Goal: Information Seeking & Learning: Learn about a topic

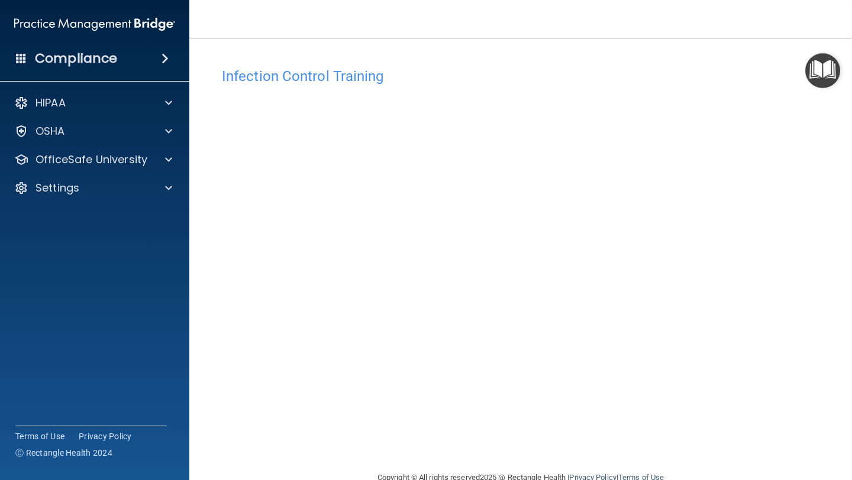
scroll to position [26, 0]
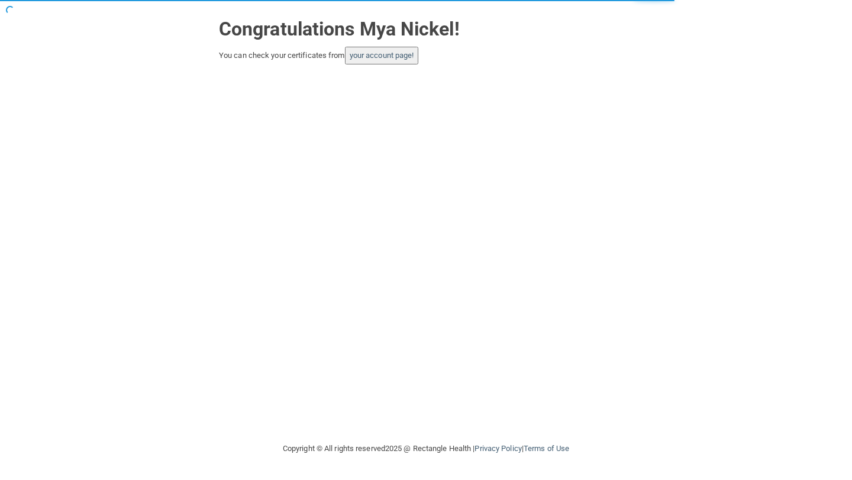
click at [389, 62] on button "your account page!" at bounding box center [382, 56] width 74 height 18
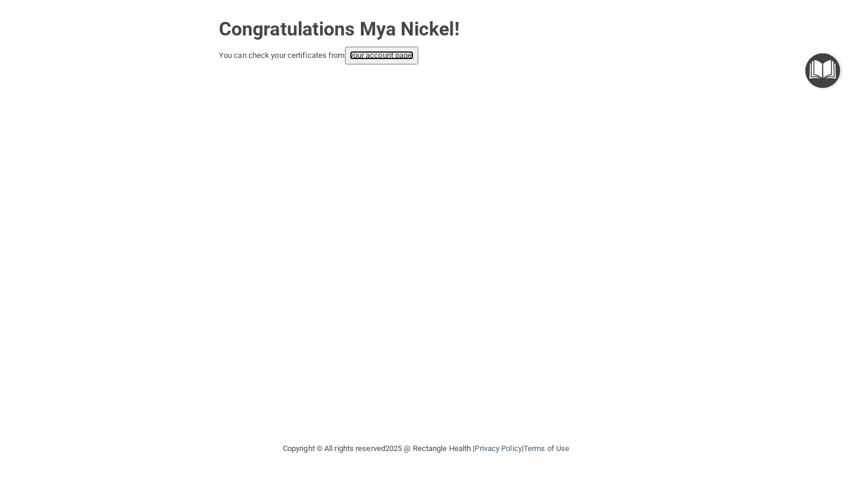
click at [366, 59] on link "your account page!" at bounding box center [381, 55] width 64 height 9
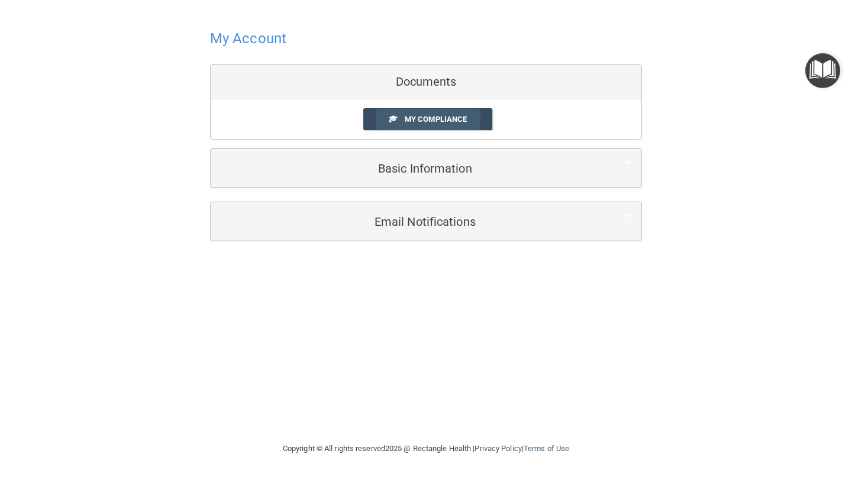
click at [425, 119] on span "My Compliance" at bounding box center [435, 119] width 62 height 9
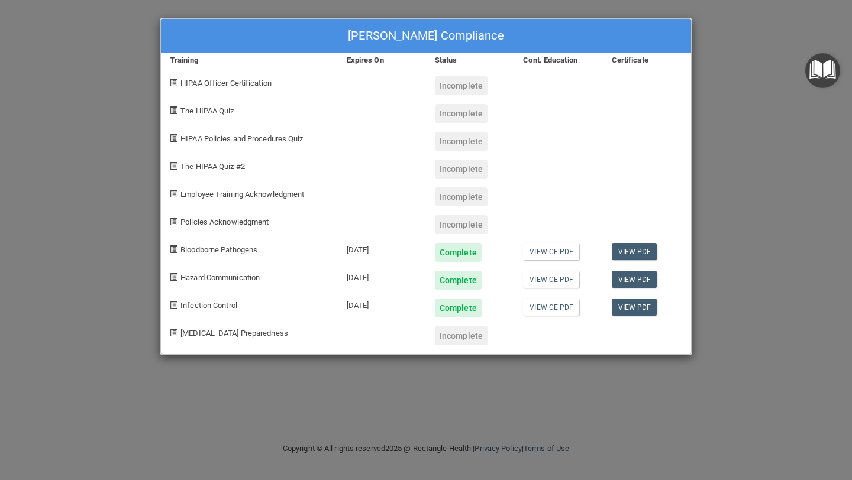
click at [703, 225] on div "[PERSON_NAME] Compliance Training Expires On Status Cont. Education Certificate…" at bounding box center [426, 240] width 852 height 480
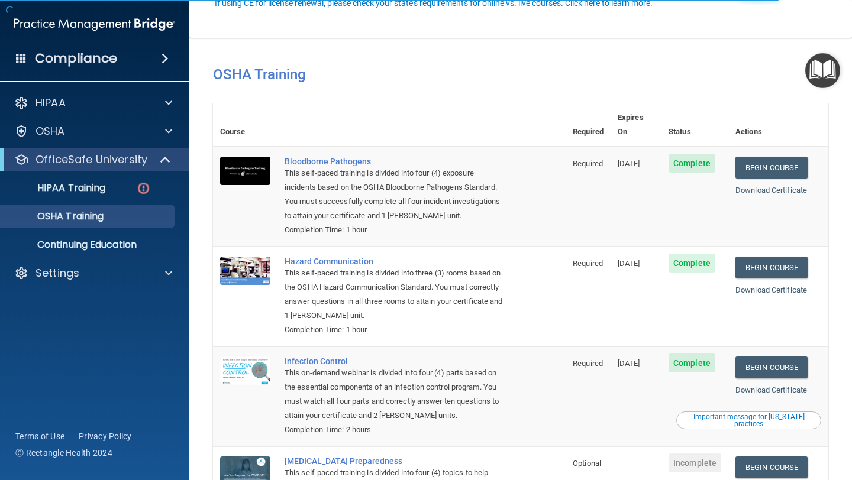
scroll to position [99, 0]
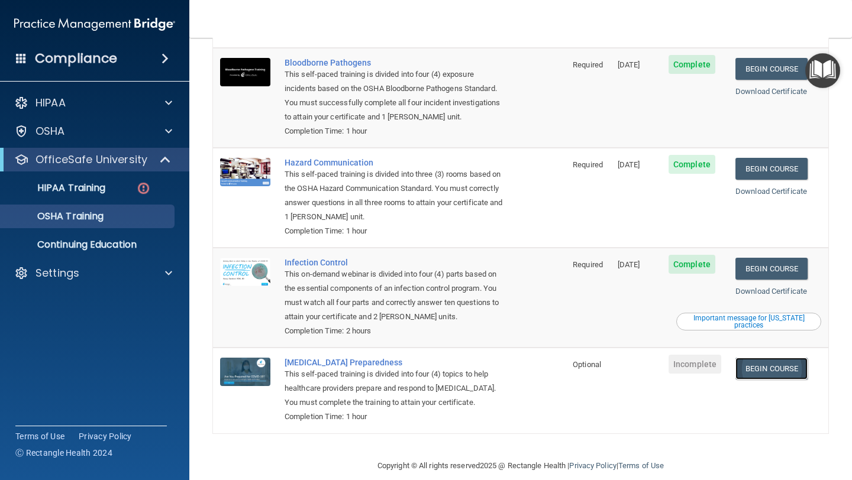
click at [786, 358] on link "Begin Course" at bounding box center [771, 369] width 72 height 22
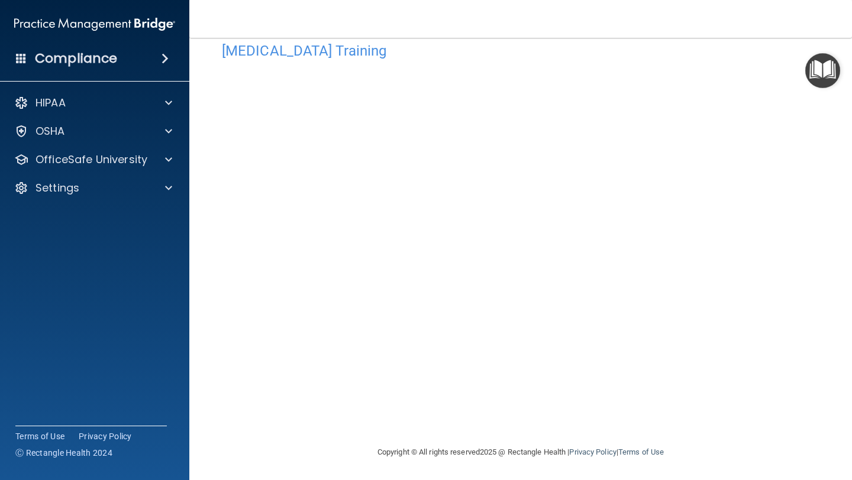
scroll to position [26, 0]
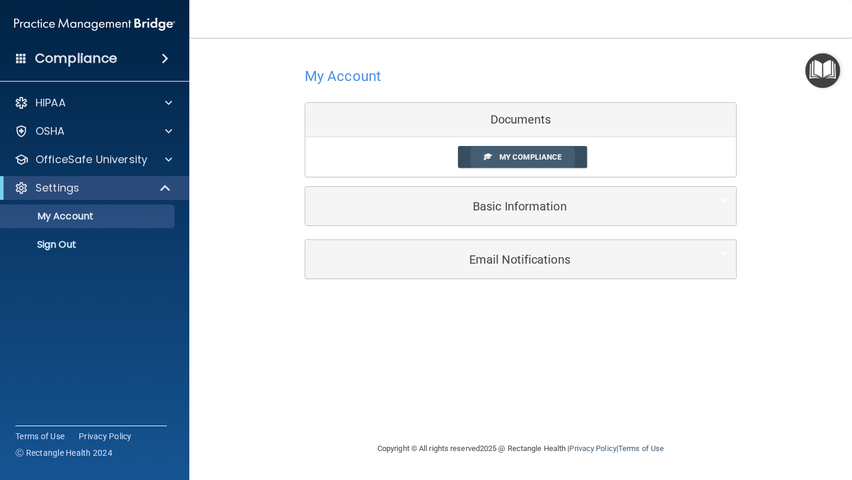
click at [487, 153] on span at bounding box center [488, 157] width 8 height 8
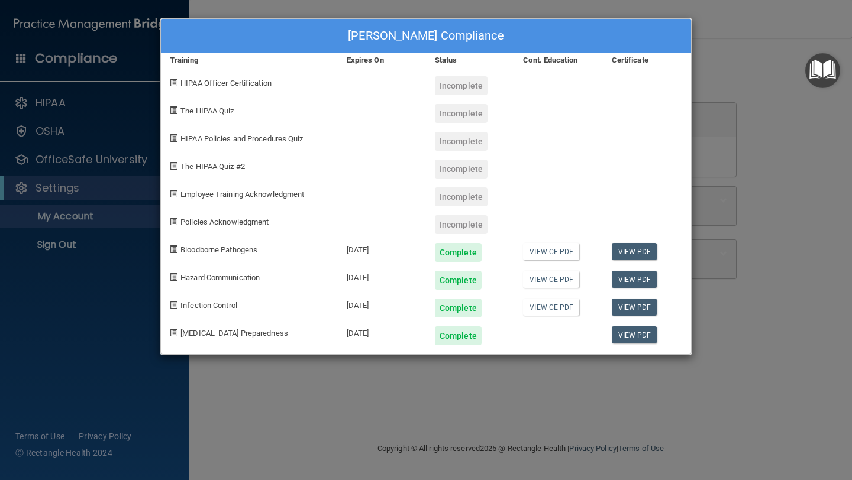
click at [743, 263] on div "Mya Nickel's Compliance Training Expires On Status Cont. Education Certificate …" at bounding box center [426, 240] width 852 height 480
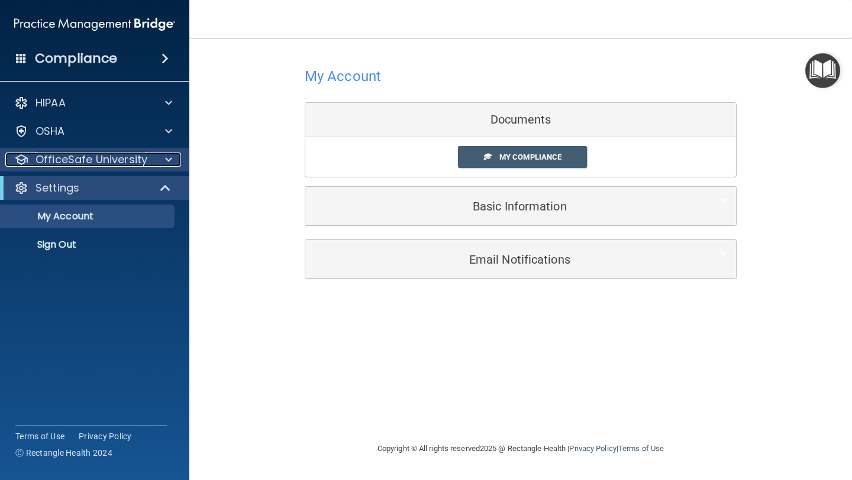
click at [83, 158] on p "OfficeSafe University" at bounding box center [91, 160] width 112 height 14
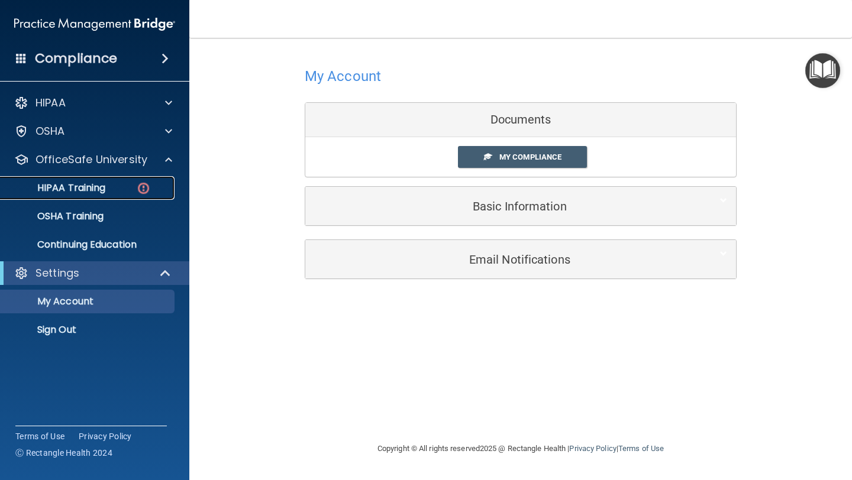
click at [86, 189] on p "HIPAA Training" at bounding box center [57, 188] width 98 height 12
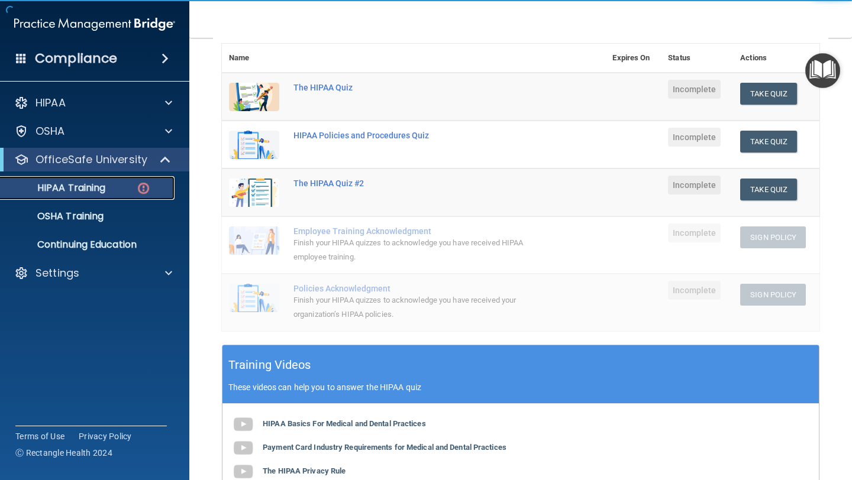
scroll to position [158, 0]
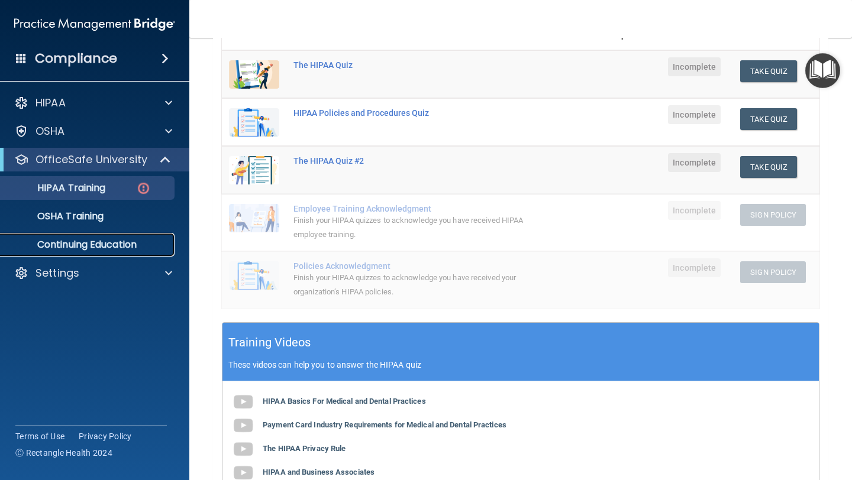
click at [121, 250] on p "Continuing Education" at bounding box center [88, 245] width 161 height 12
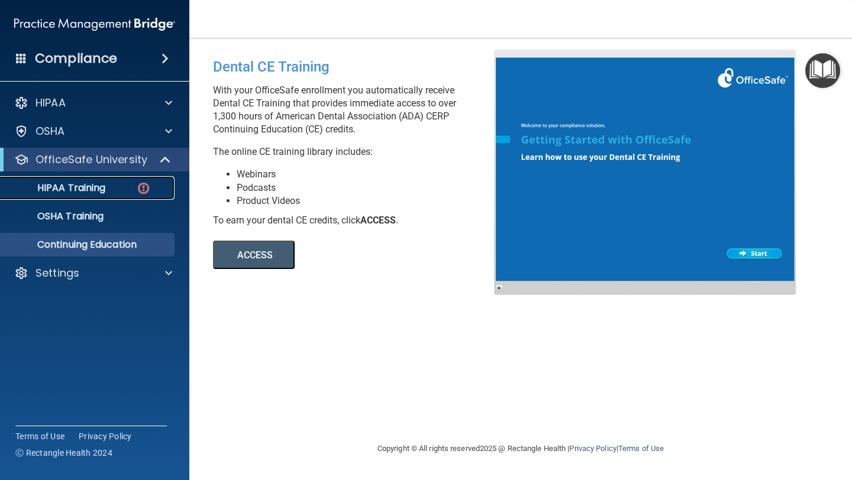
click at [148, 186] on img at bounding box center [143, 188] width 15 height 15
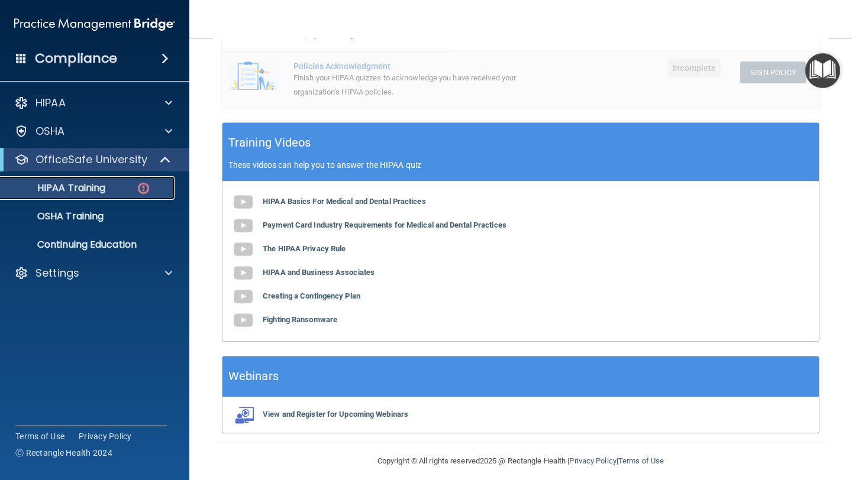
scroll to position [367, 0]
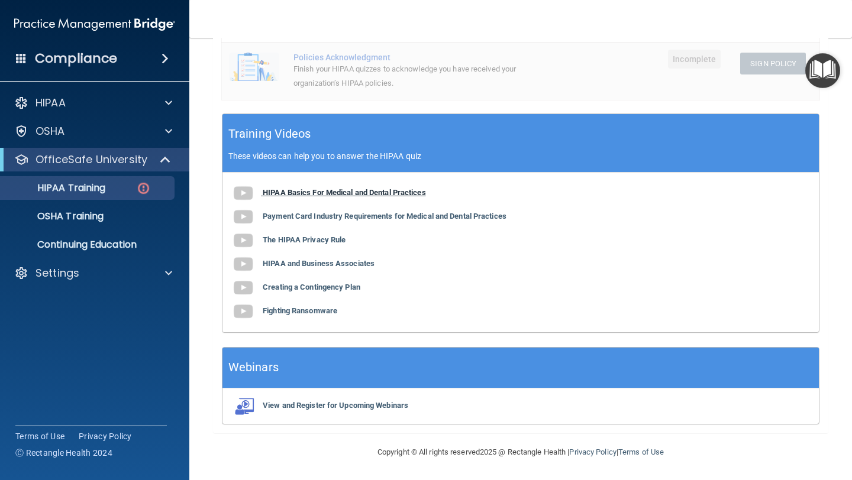
click at [347, 190] on b "HIPAA Basics For Medical and Dental Practices" at bounding box center [344, 192] width 163 height 9
